Goal: Transaction & Acquisition: Download file/media

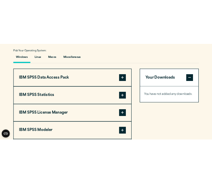
scroll to position [506, 0]
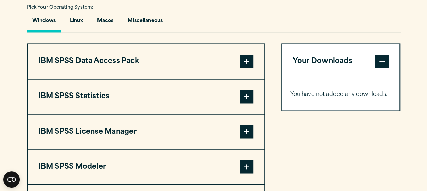
click at [249, 60] on span at bounding box center [247, 62] width 14 height 14
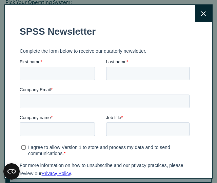
click at [201, 16] on icon at bounding box center [203, 13] width 5 height 5
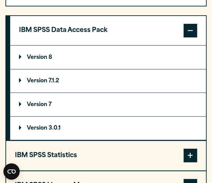
scroll to position [602, 0]
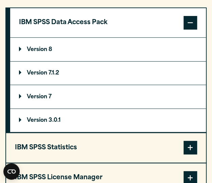
click at [190, 148] on span at bounding box center [191, 147] width 14 height 14
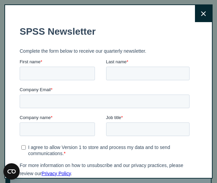
click at [195, 16] on button "Close" at bounding box center [203, 13] width 17 height 17
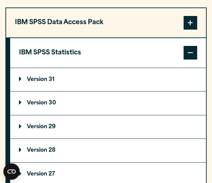
click at [48, 104] on p "Version 30" at bounding box center [37, 102] width 37 height 5
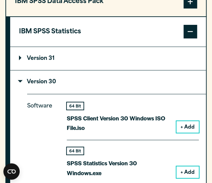
click at [186, 175] on button "+ Add" at bounding box center [187, 172] width 22 height 12
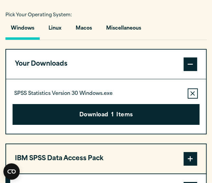
scroll to position [495, 0]
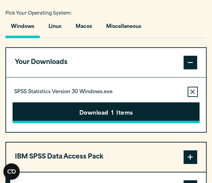
click at [160, 113] on button "Download 1 Items" at bounding box center [106, 112] width 187 height 21
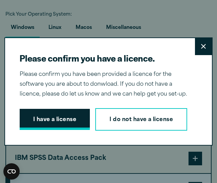
click at [65, 109] on button "I have a license" at bounding box center [55, 119] width 71 height 21
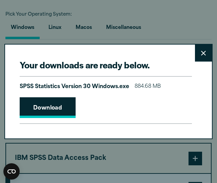
click at [52, 109] on link "Download" at bounding box center [48, 107] width 56 height 21
click at [201, 53] on icon at bounding box center [203, 53] width 5 height 5
